Goal: Task Accomplishment & Management: Manage account settings

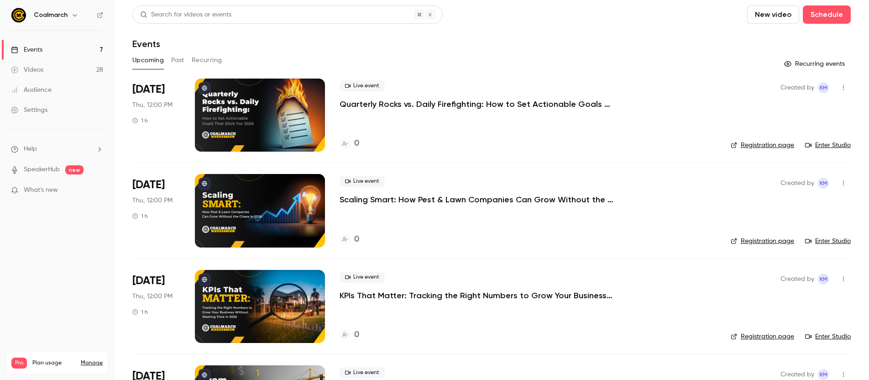
drag, startPoint x: 460, startPoint y: 119, endPoint x: 462, endPoint y: 126, distance: 6.5
click at [460, 120] on div "Live event Quarterly Rocks vs. Daily Firefighting: How to Set Actionable Goals …" at bounding box center [528, 114] width 377 height 73
click at [56, 73] on link "Videos 28" at bounding box center [57, 70] width 114 height 20
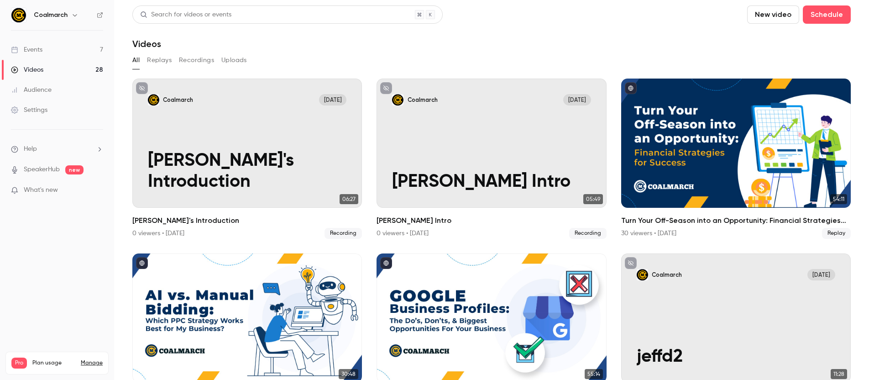
click at [99, 13] on icon at bounding box center [99, 14] width 5 height 5
click at [148, 56] on button "Replays" at bounding box center [159, 60] width 25 height 15
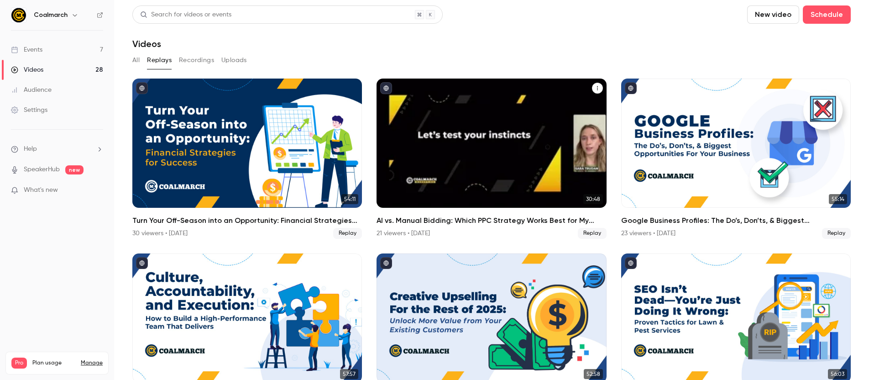
click at [596, 88] on icon "AI vs. Manual Bidding: Which PPC Strategy Works Best for My Business?" at bounding box center [597, 87] width 5 height 5
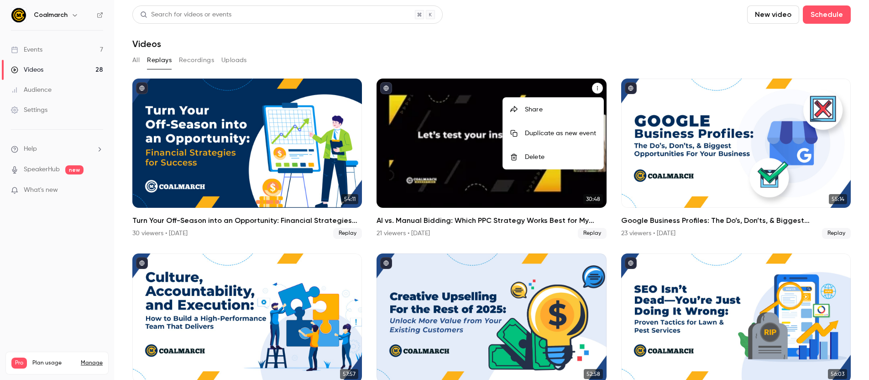
click at [384, 86] on div at bounding box center [434, 190] width 869 height 380
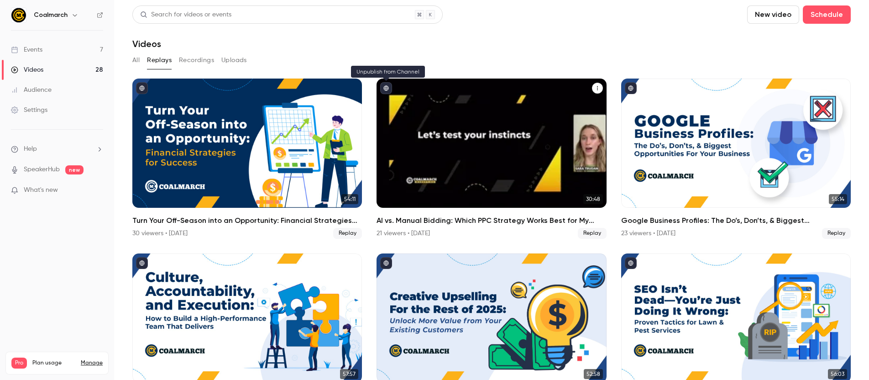
click at [387, 89] on icon "published" at bounding box center [385, 87] width 5 height 5
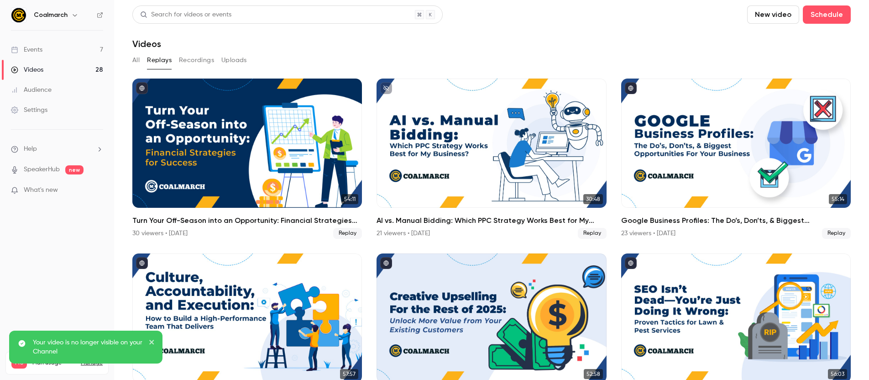
click at [56, 48] on link "Events 7" at bounding box center [57, 50] width 114 height 20
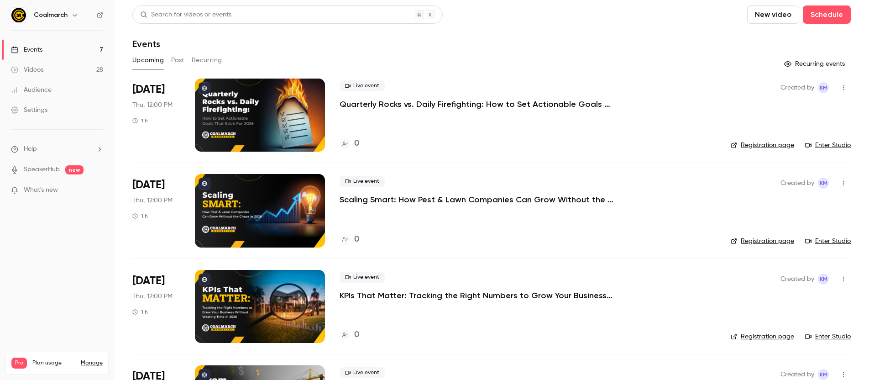
click at [177, 58] on button "Past" at bounding box center [177, 60] width 13 height 15
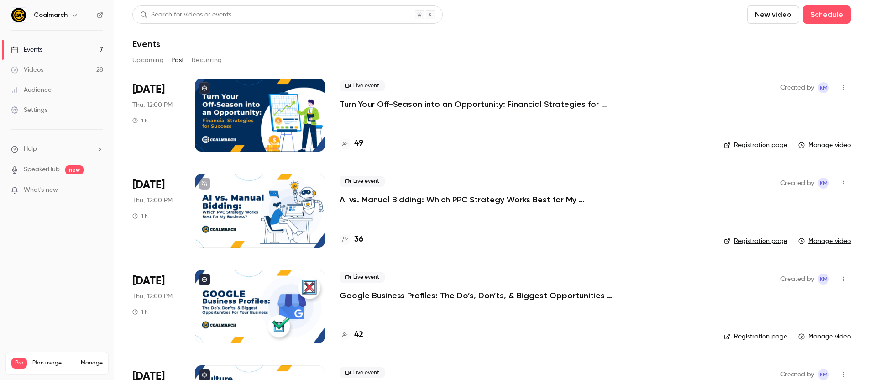
click at [43, 47] on link "Events 7" at bounding box center [57, 50] width 114 height 20
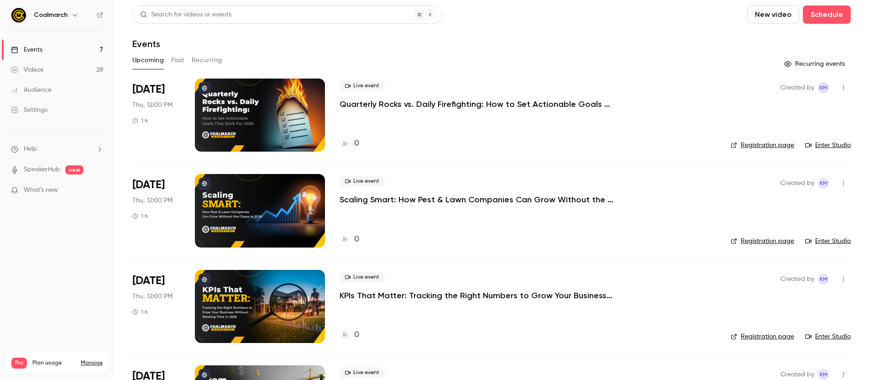
click at [611, 230] on div "Live event Scaling Smart: How Pest & Lawn Companies Can Grow Without the Chaos …" at bounding box center [528, 210] width 377 height 73
click at [154, 187] on span "[DATE]" at bounding box center [148, 185] width 32 height 15
click at [249, 105] on div at bounding box center [260, 114] width 130 height 73
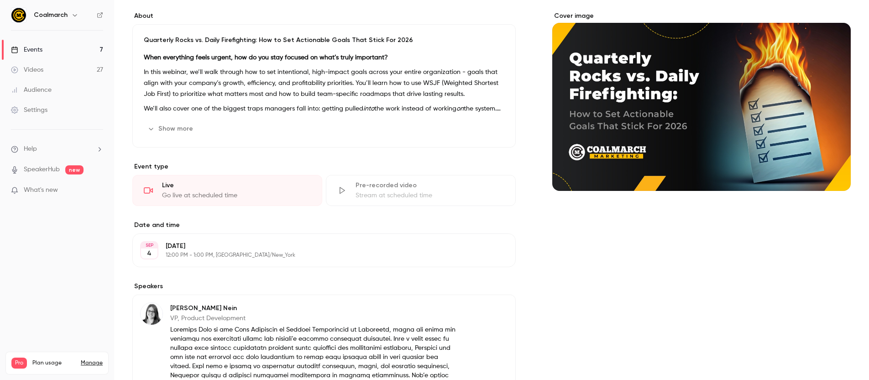
click at [212, 249] on p "[DATE]" at bounding box center [317, 245] width 302 height 9
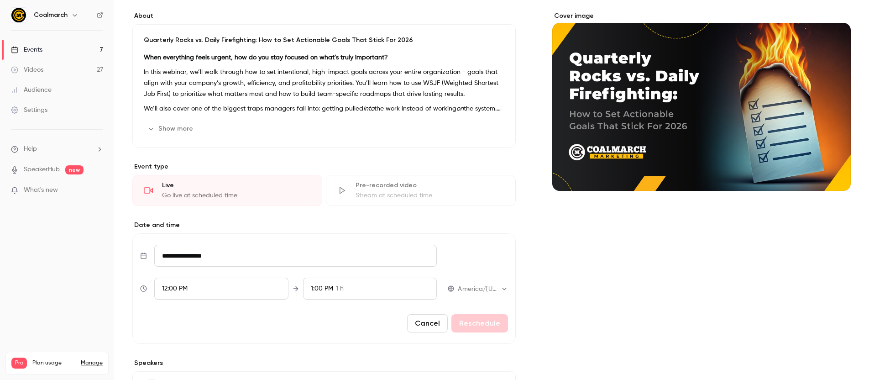
scroll to position [70, 0]
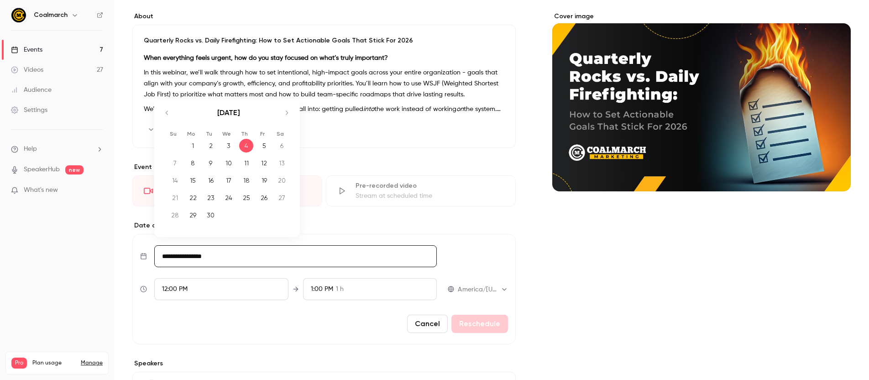
click at [197, 258] on input "**********" at bounding box center [295, 256] width 283 height 22
click at [247, 179] on div "18" at bounding box center [246, 180] width 14 height 14
type input "**********"
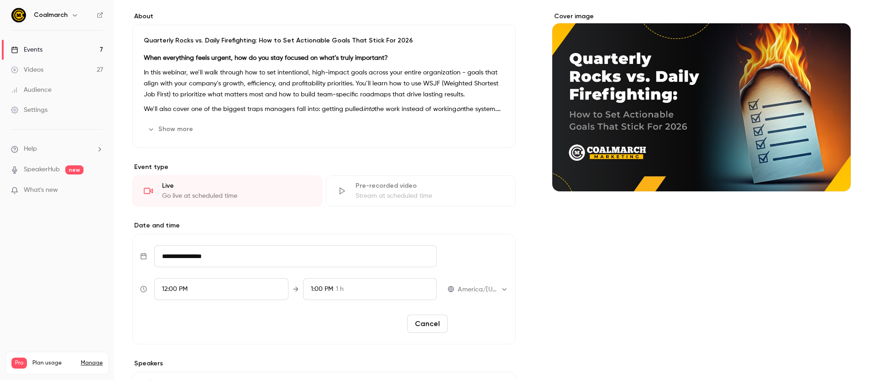
click at [490, 323] on button "Reschedule" at bounding box center [479, 323] width 57 height 18
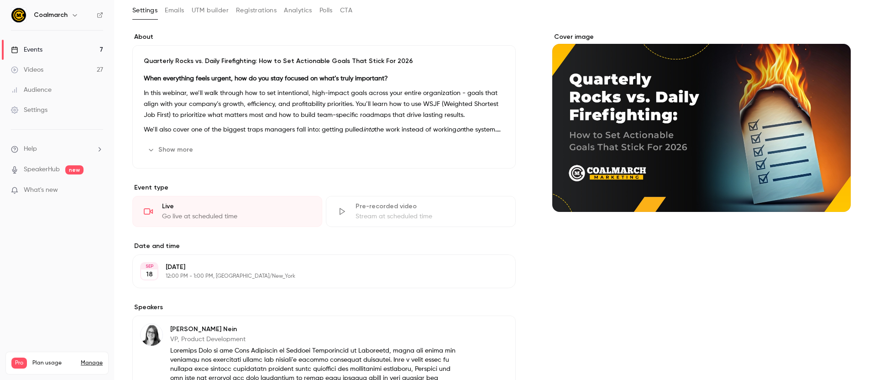
scroll to position [0, 0]
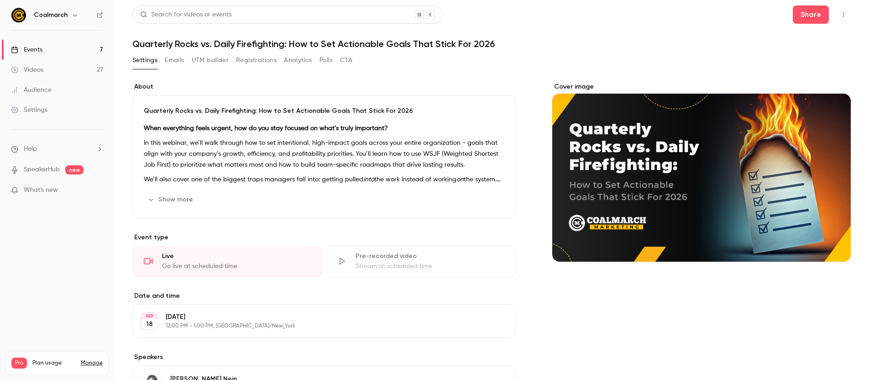
click at [32, 52] on div "Events" at bounding box center [26, 49] width 31 height 9
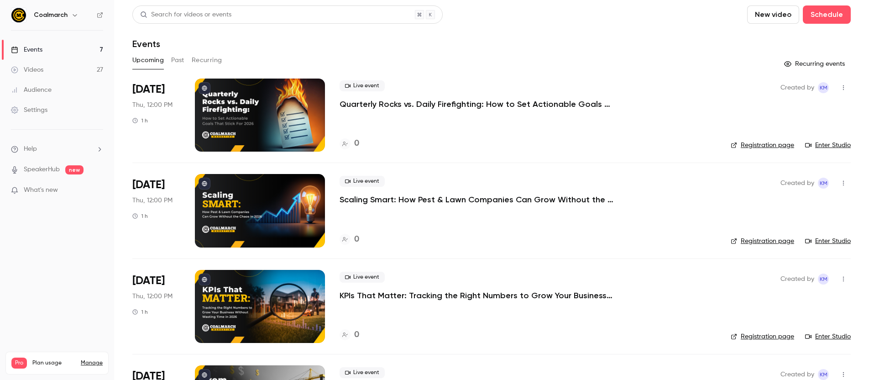
click at [159, 187] on span "[DATE]" at bounding box center [148, 185] width 32 height 15
click at [387, 199] on p "Scaling Smart: How Pest & Lawn Companies Can Grow Without the Chaos in [DATE]" at bounding box center [477, 199] width 274 height 11
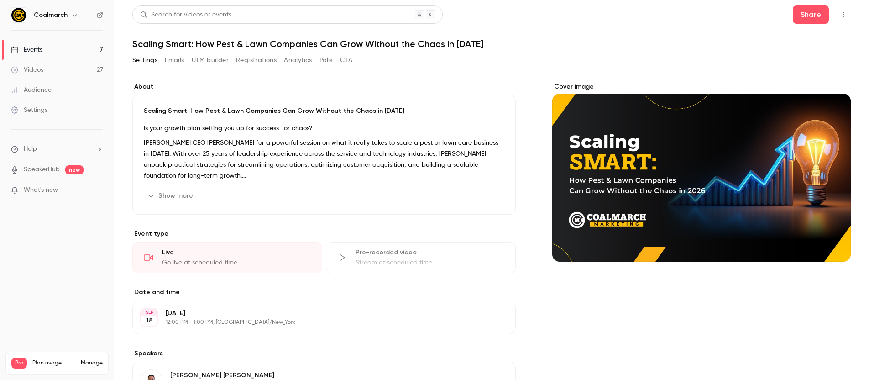
scroll to position [163, 0]
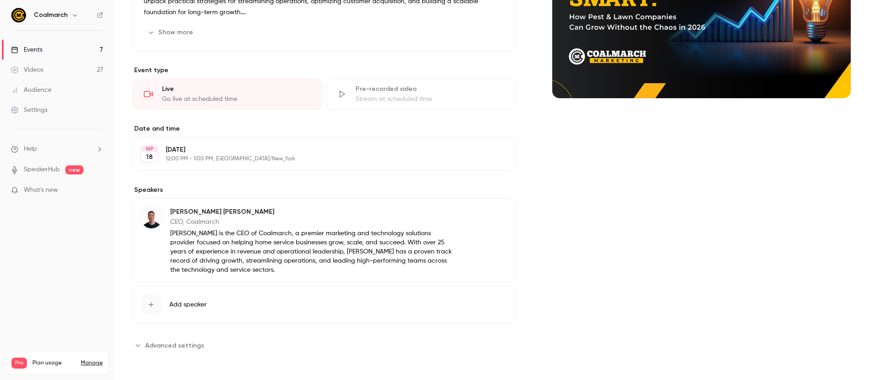
click at [196, 339] on button "Advanced settings" at bounding box center [170, 345] width 77 height 15
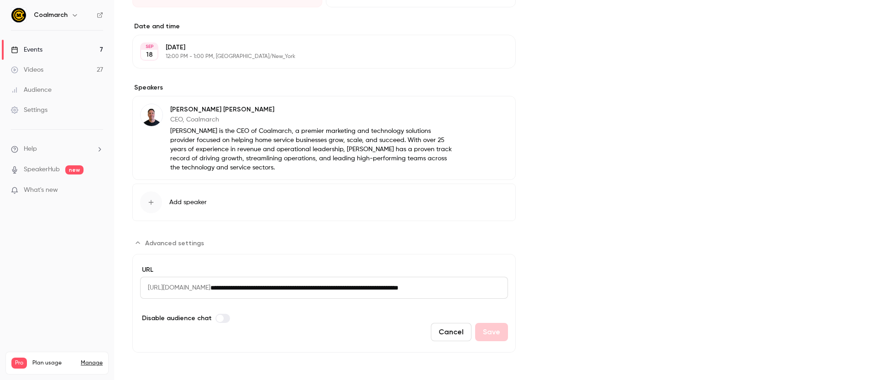
scroll to position [0, 0]
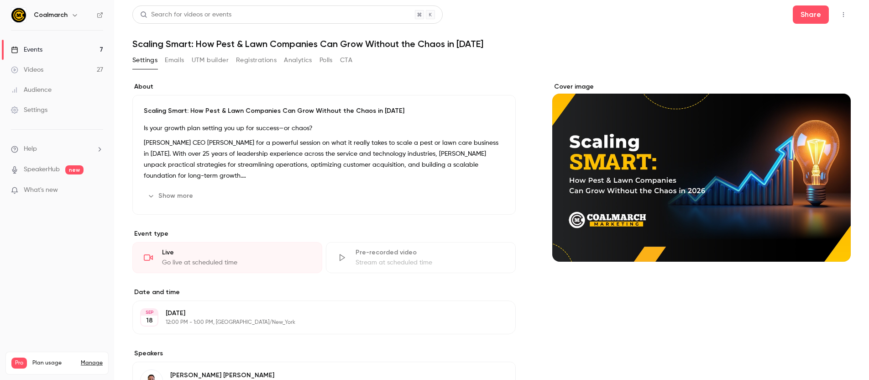
click at [843, 15] on icon "button" at bounding box center [843, 14] width 1 height 5
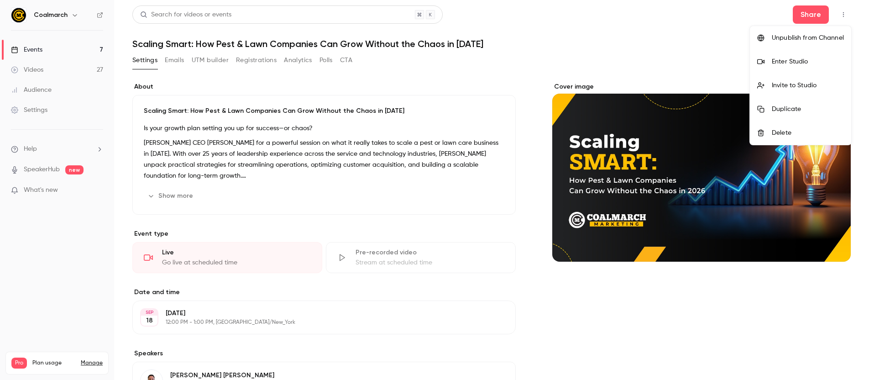
click at [799, 129] on div "Delete" at bounding box center [808, 132] width 72 height 9
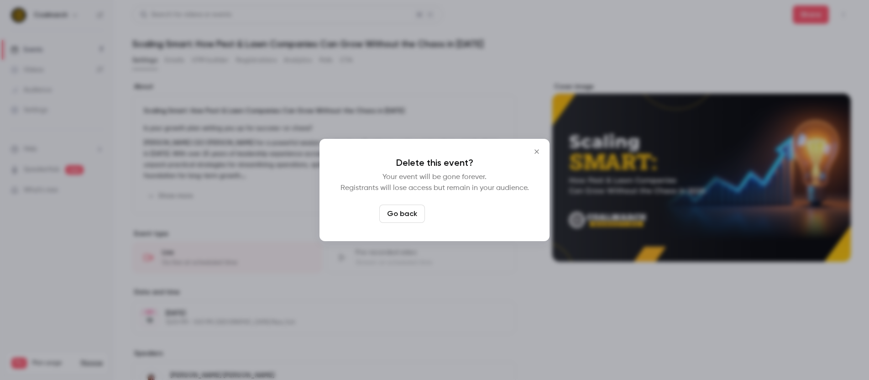
click at [450, 210] on button "Delete event" at bounding box center [459, 213] width 61 height 18
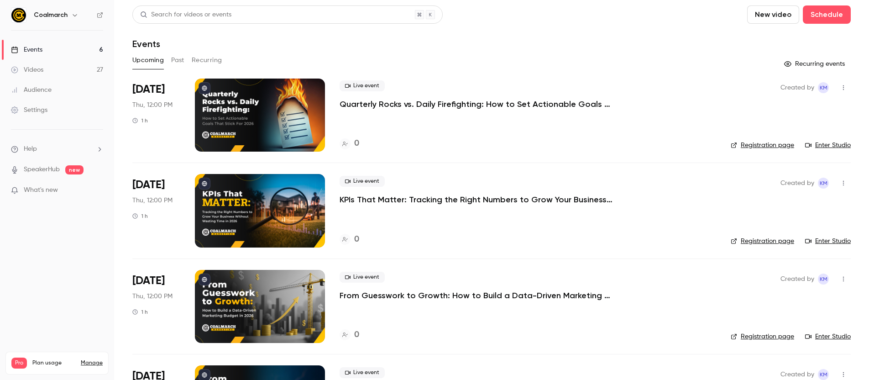
click at [287, 41] on div "Events" at bounding box center [491, 43] width 718 height 11
